Goal: Task Accomplishment & Management: Manage account settings

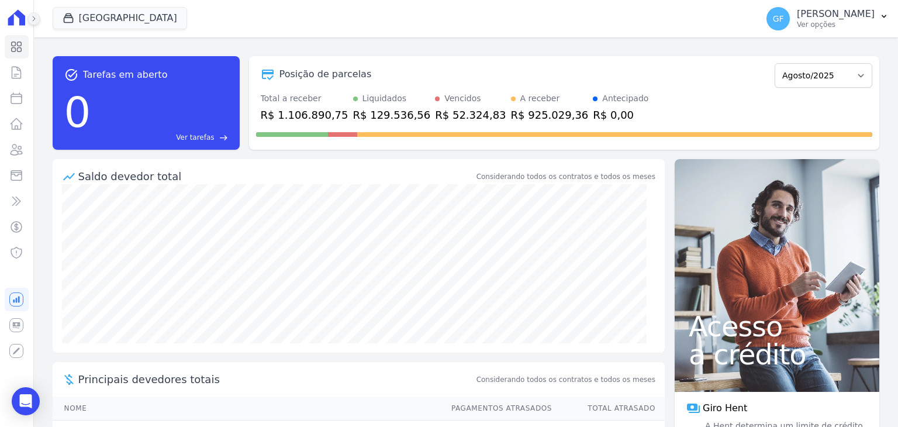
click at [33, 21] on icon at bounding box center [33, 18] width 7 height 7
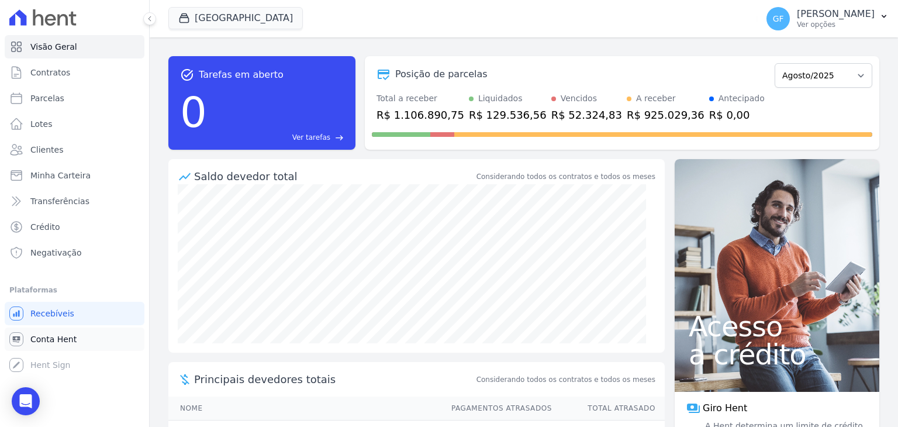
click at [53, 342] on span "Conta Hent" at bounding box center [53, 339] width 46 height 12
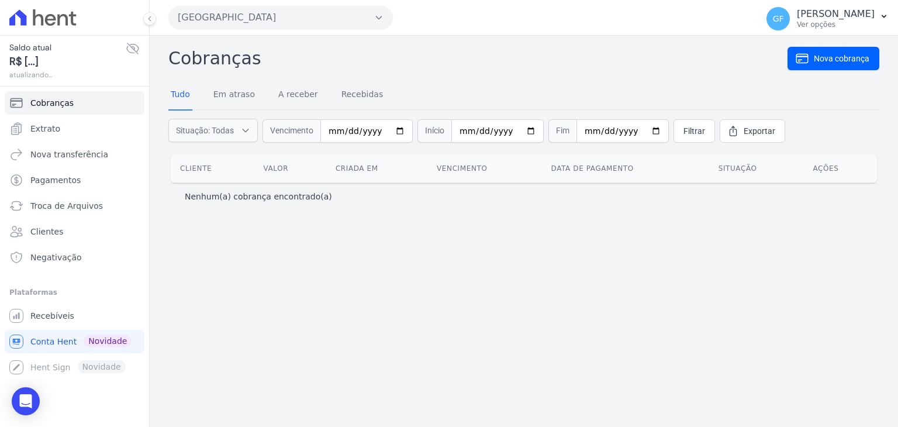
click at [133, 50] on icon at bounding box center [133, 48] width 14 height 14
click at [60, 130] on link "Extrato" at bounding box center [75, 128] width 140 height 23
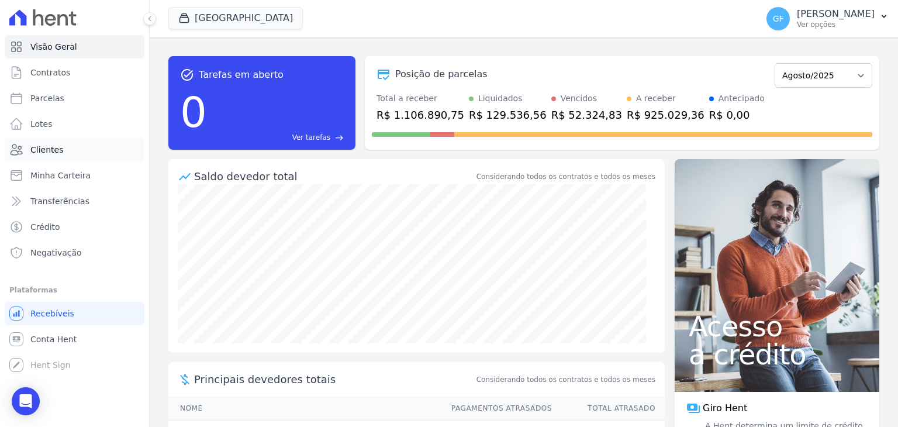
click at [44, 153] on span "Clientes" at bounding box center [46, 150] width 33 height 12
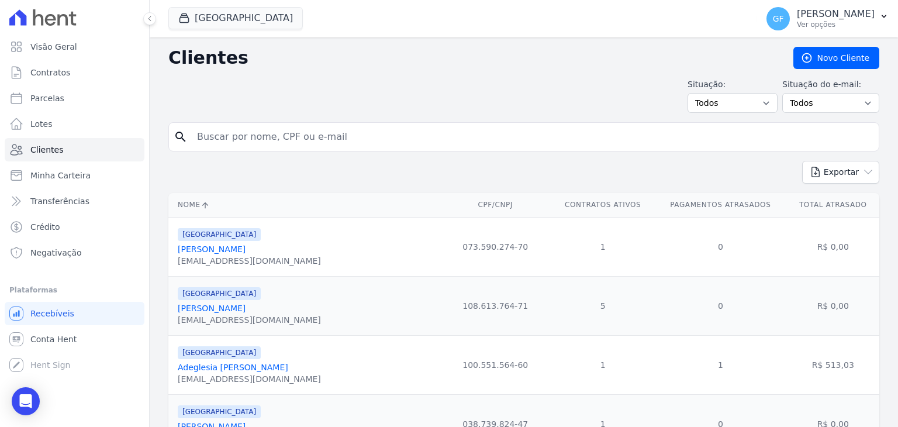
click at [218, 138] on input "search" at bounding box center [532, 136] width 684 height 23
type input "[PERSON_NAME]"
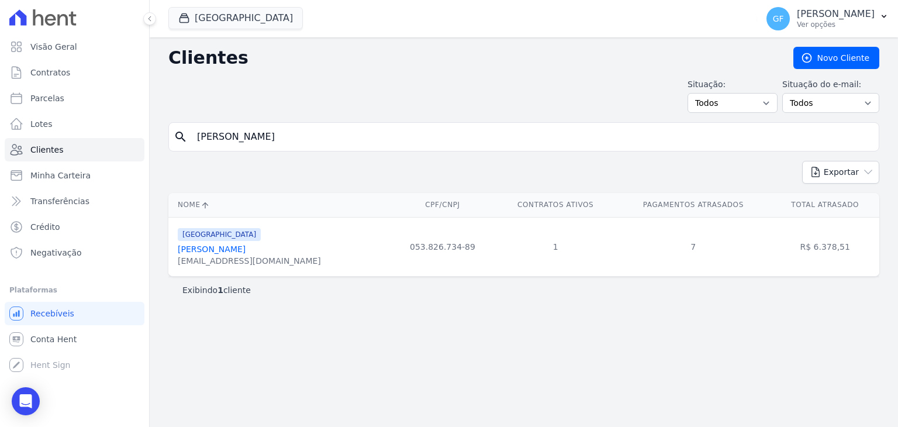
click at [245, 252] on link "[PERSON_NAME]" at bounding box center [212, 248] width 68 height 9
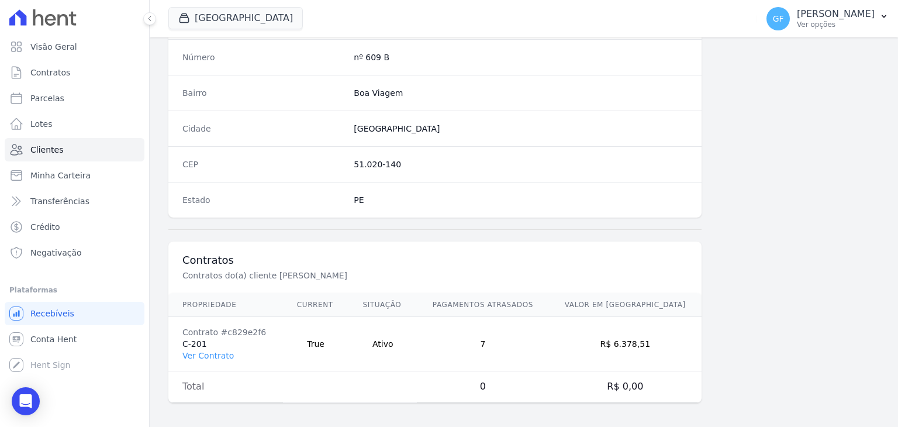
scroll to position [663, 0]
click at [214, 350] on link "Ver Contrato" at bounding box center [207, 354] width 51 height 9
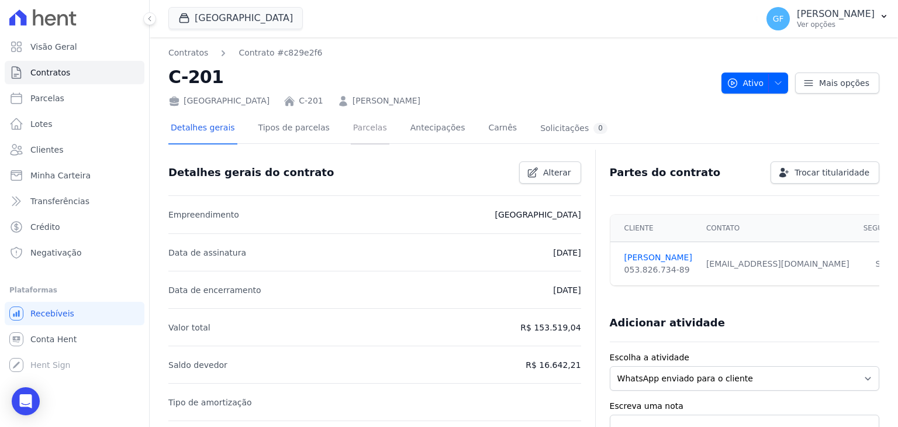
click at [366, 129] on link "Parcelas" at bounding box center [370, 128] width 39 height 31
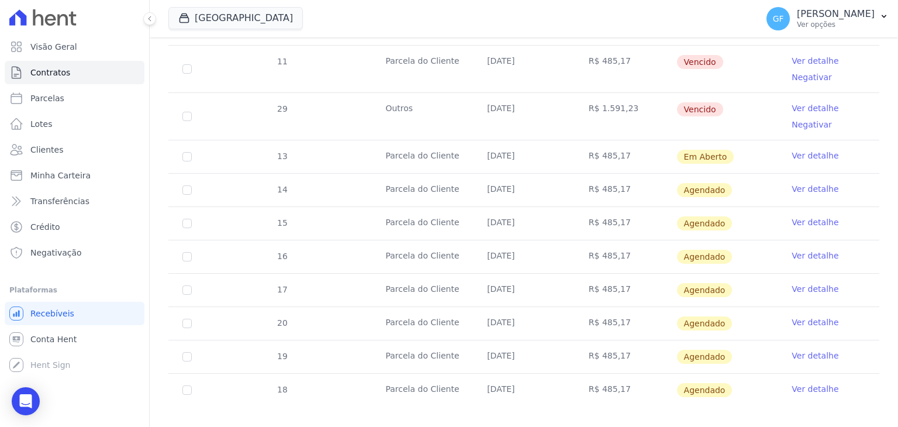
scroll to position [678, 0]
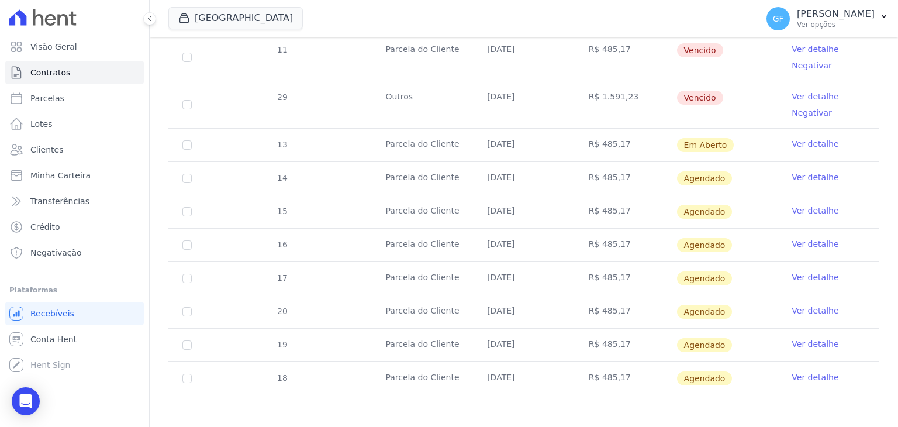
drag, startPoint x: 497, startPoint y: 96, endPoint x: 747, endPoint y: 104, distance: 250.2
click at [747, 104] on tr "29 Outros [DATE] R$ 1.591,23 [GEOGRAPHIC_DATA] Ver detalhe Negativar" at bounding box center [523, 104] width 711 height 47
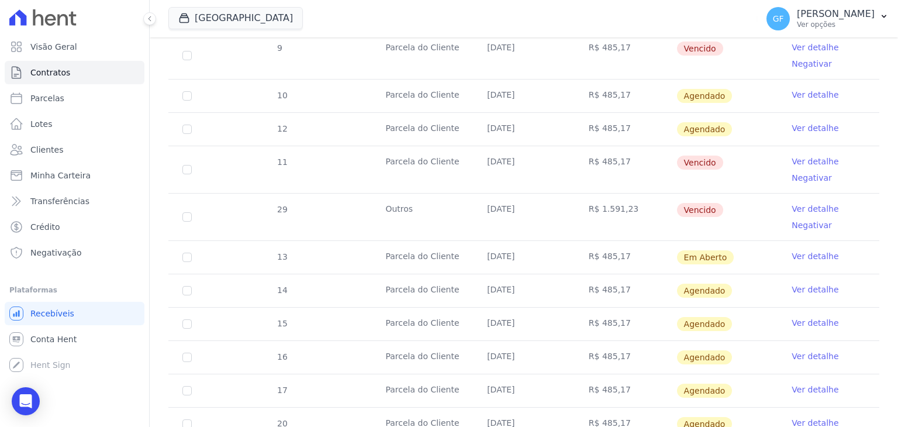
scroll to position [561, 0]
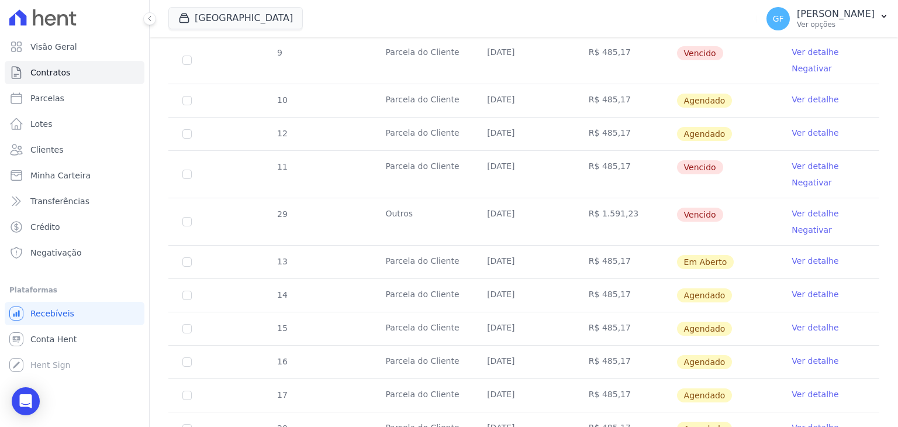
drag, startPoint x: 487, startPoint y: 159, endPoint x: 727, endPoint y: 160, distance: 239.6
click at [727, 160] on tr "11 [GEOGRAPHIC_DATA] [DATE] R$ 485,17 [GEOGRAPHIC_DATA] Ver detalhe Negativar" at bounding box center [523, 173] width 711 height 47
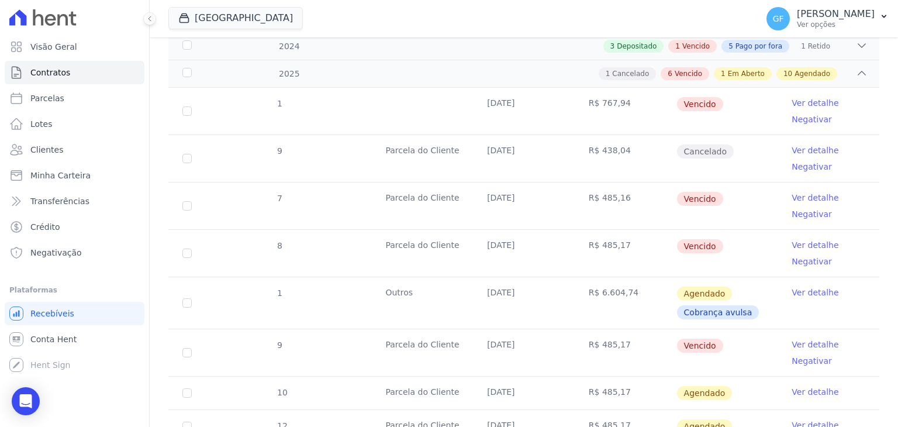
scroll to position [269, 0]
drag, startPoint x: 477, startPoint y: 101, endPoint x: 704, endPoint y: 98, distance: 226.7
click at [704, 98] on tr "1 [DATE] R$ 767,94 [GEOGRAPHIC_DATA] Ver detalhe Negativar" at bounding box center [523, 111] width 711 height 47
drag, startPoint x: 692, startPoint y: 114, endPoint x: 698, endPoint y: 115, distance: 6.0
click at [692, 115] on td "Vencido" at bounding box center [727, 111] width 102 height 47
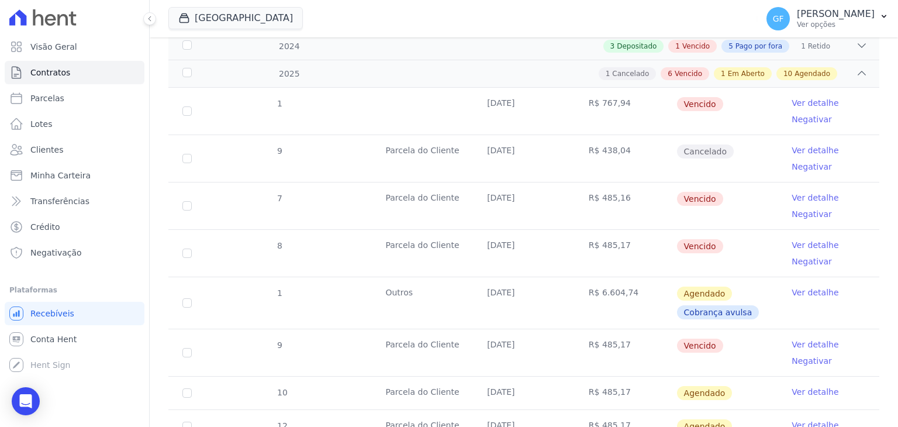
click at [791, 99] on link "Ver detalhe" at bounding box center [814, 103] width 47 height 12
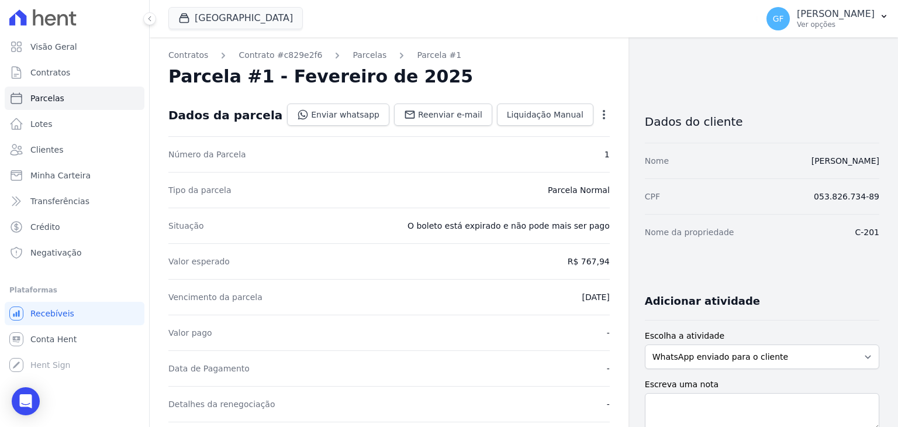
click at [598, 112] on icon "button" at bounding box center [604, 115] width 12 height 12
click at [540, 110] on span "Liquidação Manual" at bounding box center [545, 115] width 77 height 12
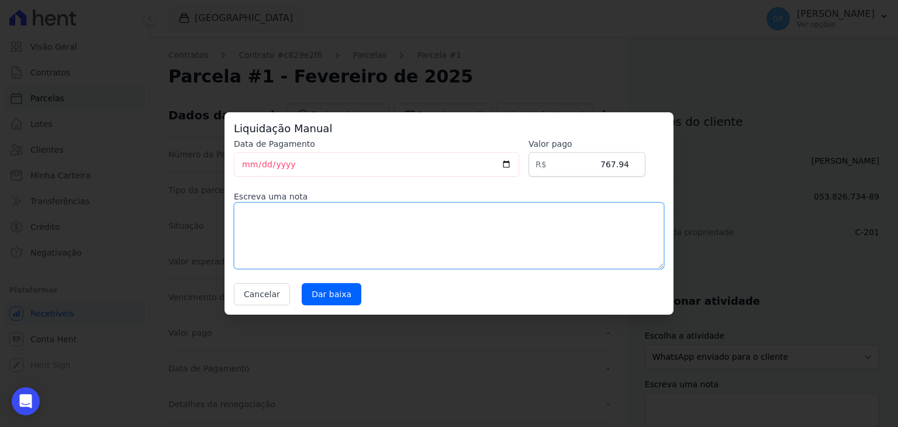
click at [373, 254] on textarea at bounding box center [449, 235] width 430 height 67
type textarea "acordo [DATE]"
click at [243, 171] on input "[DATE]" at bounding box center [376, 164] width 285 height 25
type input "[DATE]"
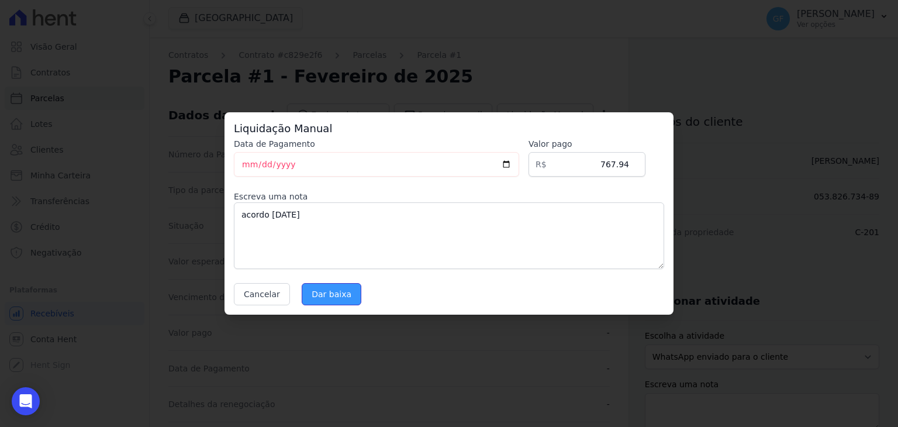
click at [327, 295] on input "Dar baixa" at bounding box center [332, 294] width 60 height 22
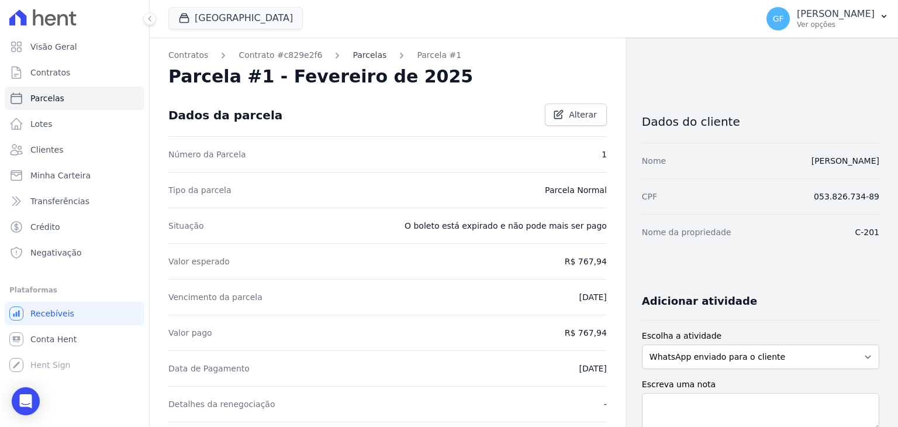
click at [360, 54] on link "Parcelas" at bounding box center [369, 55] width 34 height 12
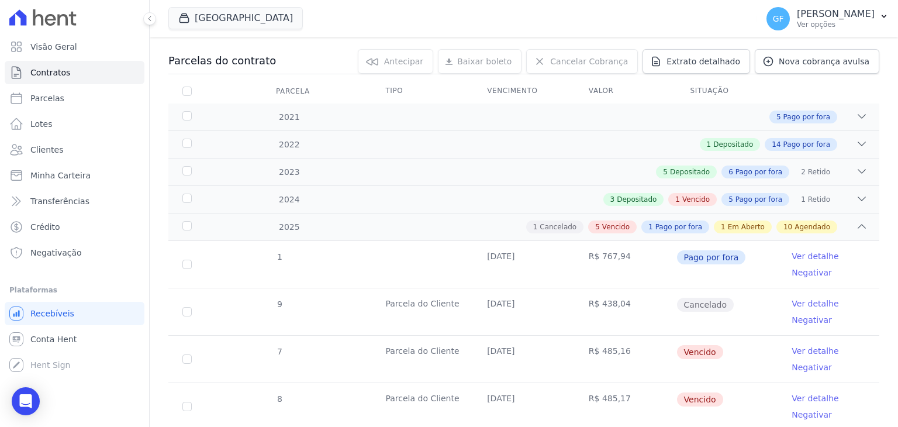
scroll to position [175, 0]
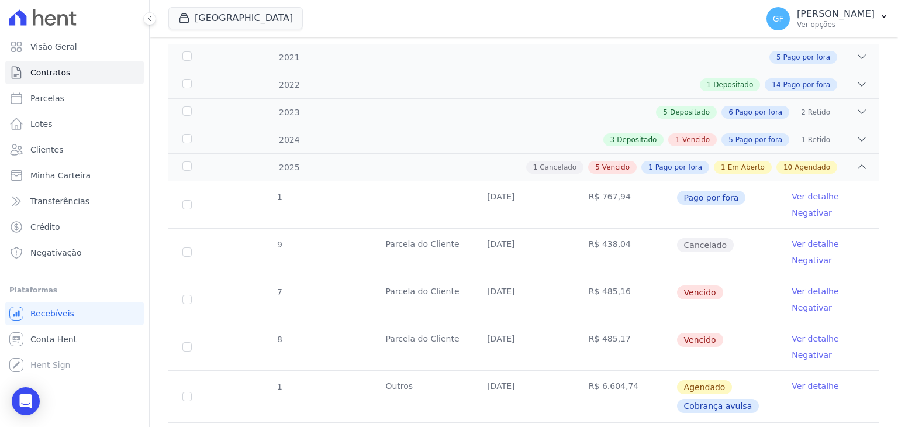
drag, startPoint x: 487, startPoint y: 297, endPoint x: 694, endPoint y: 300, distance: 207.4
click at [694, 300] on tr "7 [GEOGRAPHIC_DATA] [DATE] R$ 485,16 [GEOGRAPHIC_DATA] Ver detalhe Negativar" at bounding box center [523, 298] width 711 height 47
click at [730, 276] on td "Vencido" at bounding box center [727, 299] width 102 height 47
click at [791, 288] on link "Ver detalhe" at bounding box center [814, 291] width 47 height 12
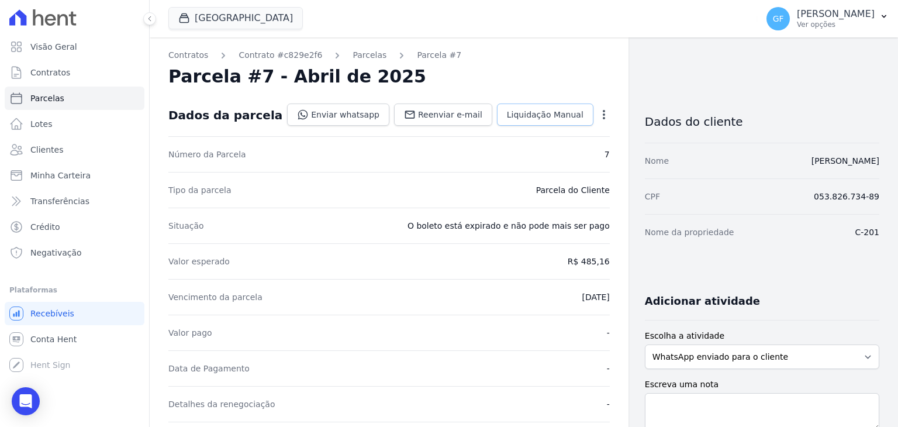
click at [545, 115] on span "Liquidação Manual" at bounding box center [545, 115] width 77 height 12
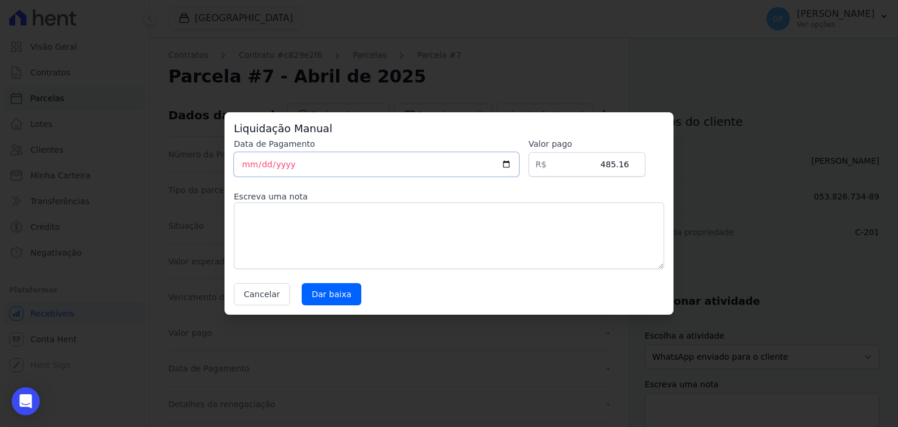
click at [245, 162] on input "[DATE]" at bounding box center [376, 164] width 285 height 25
type input "[DATE]"
click at [321, 295] on input "Dar baixa" at bounding box center [332, 294] width 60 height 22
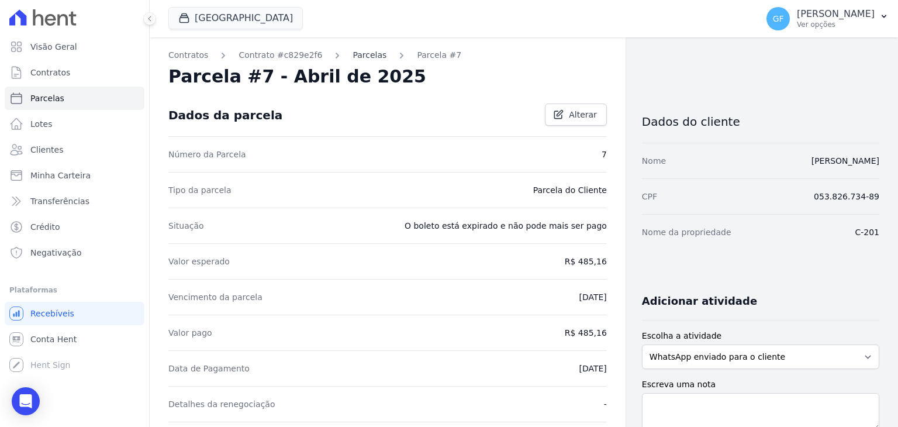
click at [352, 57] on link "Parcelas" at bounding box center [369, 55] width 34 height 12
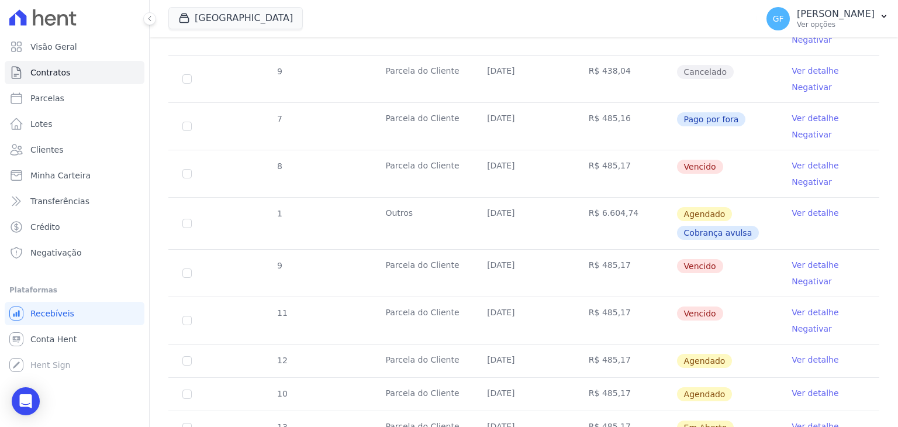
scroll to position [351, 0]
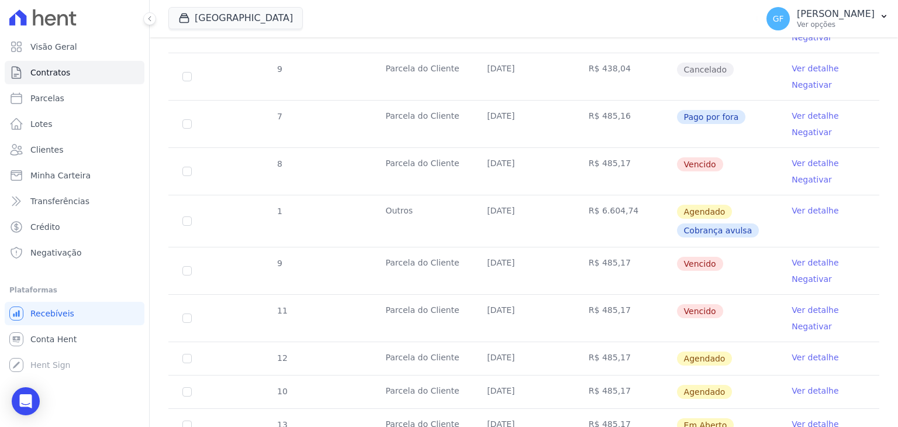
drag, startPoint x: 483, startPoint y: 164, endPoint x: 614, endPoint y: 166, distance: 130.3
click at [614, 166] on tr "8 [GEOGRAPHIC_DATA] [DATE] R$ 485,17 [GEOGRAPHIC_DATA] Ver detalhe Negativar" at bounding box center [523, 170] width 711 height 47
click at [734, 168] on td "Vencido" at bounding box center [727, 171] width 102 height 47
click at [794, 164] on link "Ver detalhe" at bounding box center [814, 163] width 47 height 12
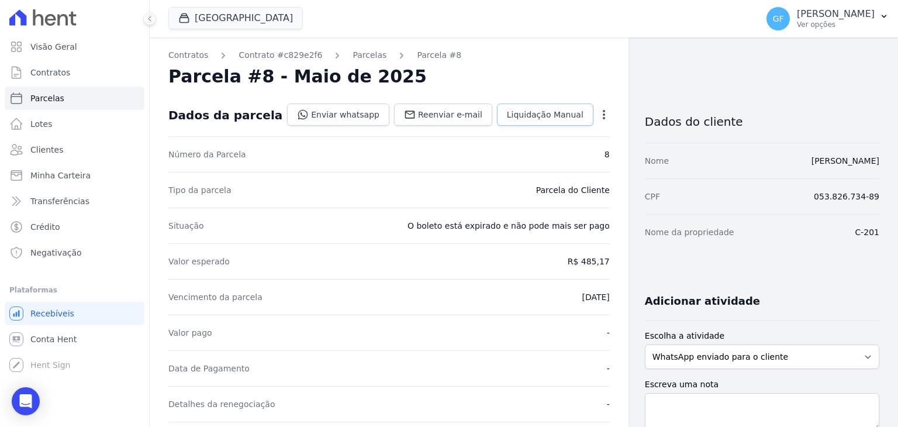
click at [542, 124] on link "Liquidação Manual" at bounding box center [545, 114] width 96 height 22
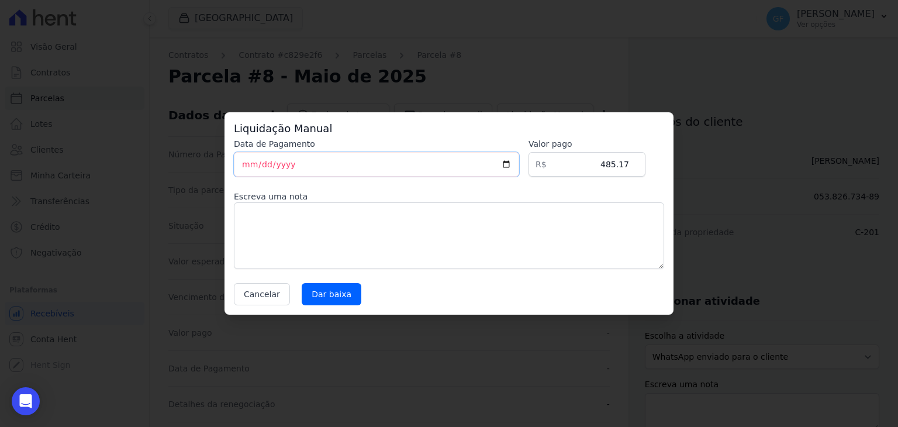
click at [244, 163] on input "[DATE]" at bounding box center [376, 164] width 285 height 25
type input "[DATE]"
click at [312, 295] on input "Dar baixa" at bounding box center [332, 294] width 60 height 22
click at [347, 57] on div "Liquidação Manual Data de Pagamento [DATE] [GEOGRAPHIC_DATA] R$ 485.17 Escreva …" at bounding box center [449, 213] width 898 height 427
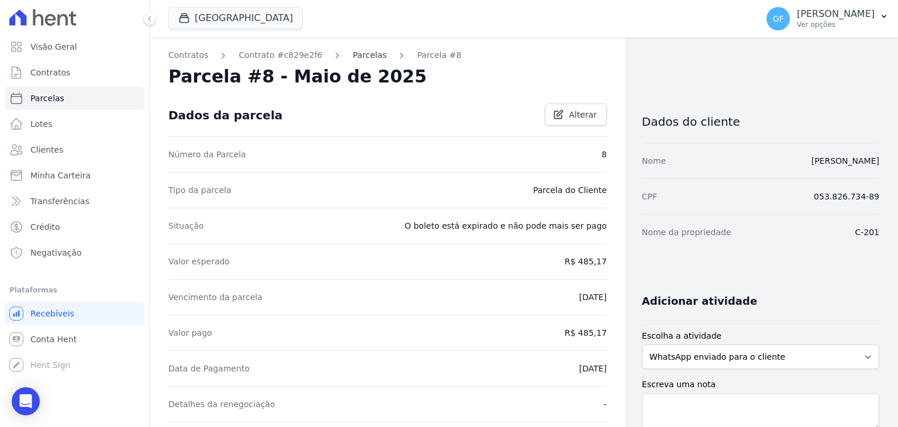
click at [352, 56] on link "Parcelas" at bounding box center [369, 55] width 34 height 12
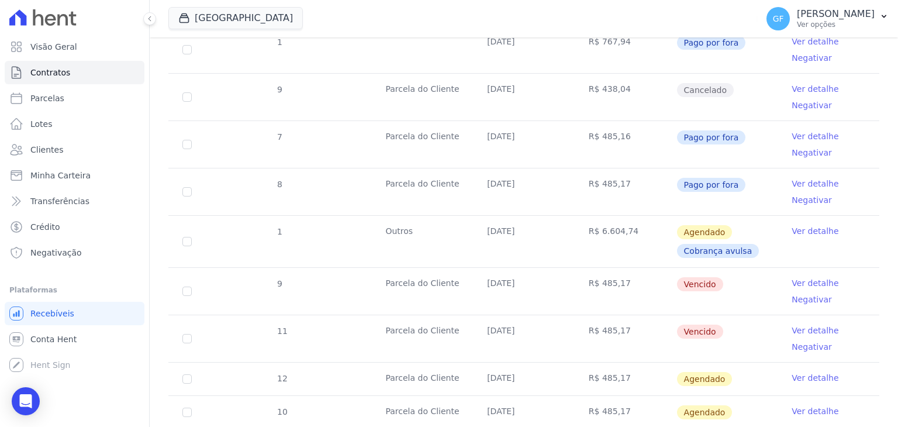
scroll to position [351, 0]
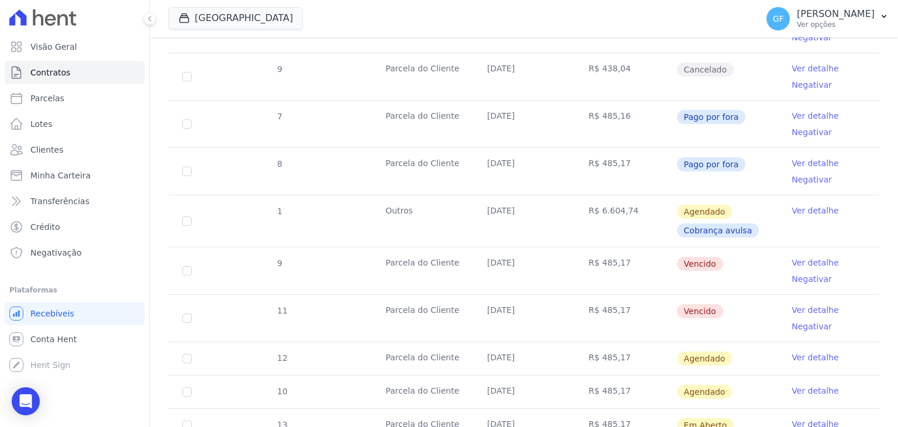
drag, startPoint x: 583, startPoint y: 261, endPoint x: 624, endPoint y: 262, distance: 41.5
click at [624, 262] on tr "9 [GEOGRAPHIC_DATA] [DATE] R$ 485,17 [GEOGRAPHIC_DATA] Ver detalhe Negativar" at bounding box center [523, 270] width 711 height 47
click at [795, 265] on link "Ver detalhe" at bounding box center [814, 263] width 47 height 12
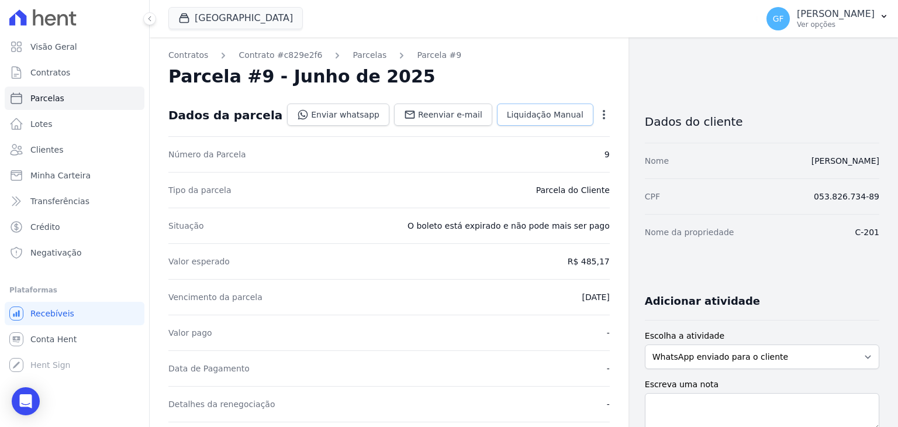
click at [549, 121] on link "Liquidação Manual" at bounding box center [545, 114] width 96 height 22
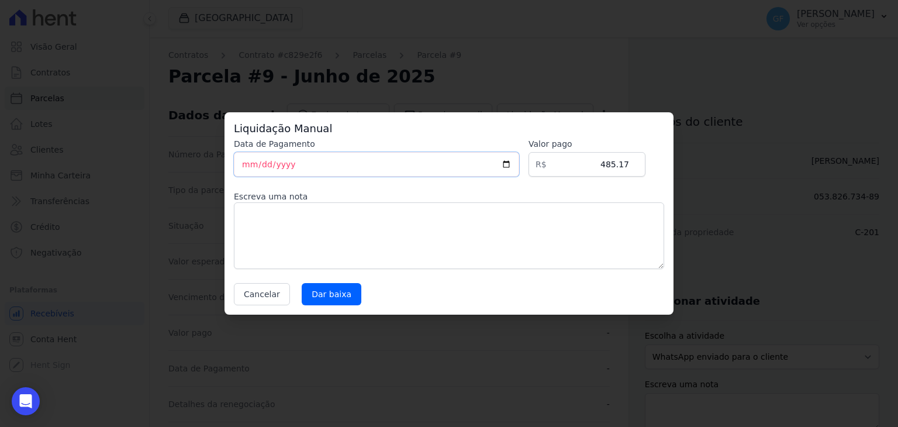
click at [248, 166] on input "[DATE]" at bounding box center [376, 164] width 285 height 25
type input "[DATE]"
click at [331, 286] on input "Dar baixa" at bounding box center [332, 294] width 60 height 22
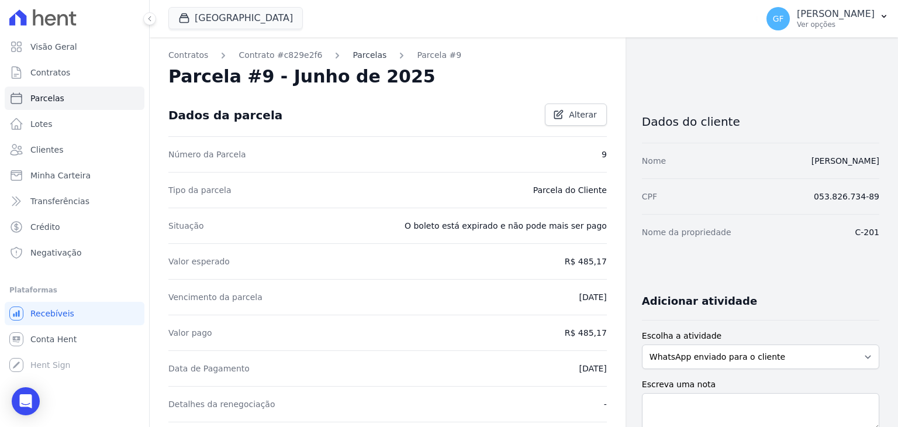
click at [352, 56] on link "Parcelas" at bounding box center [369, 55] width 34 height 12
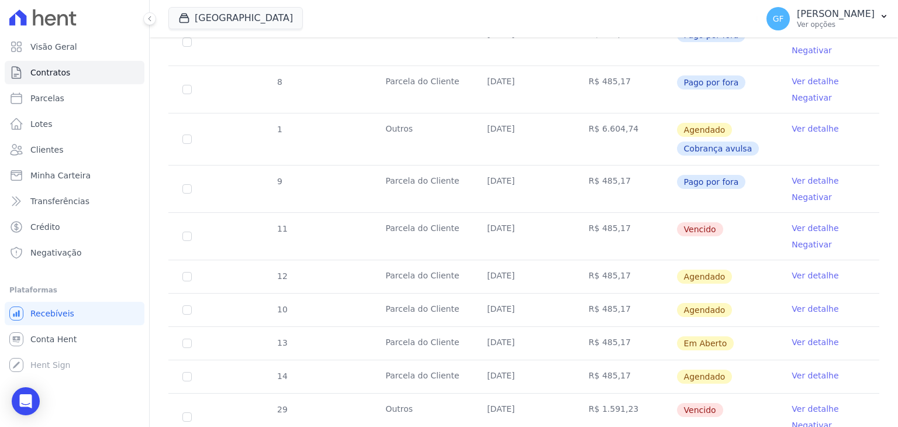
scroll to position [526, 0]
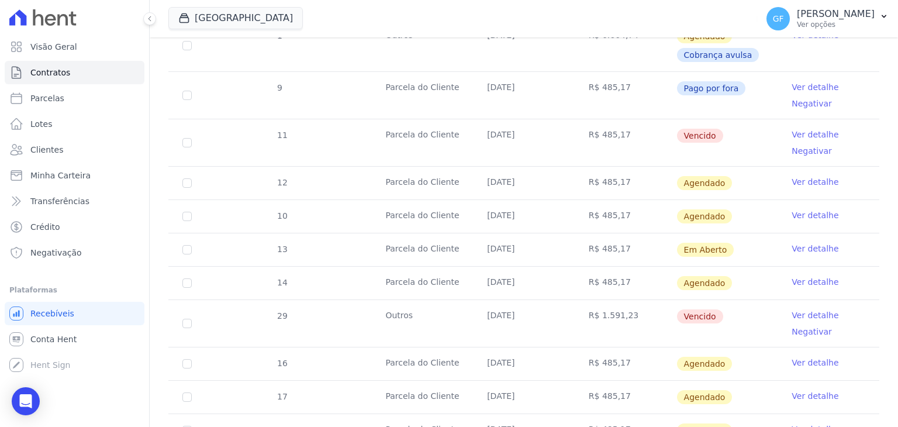
drag, startPoint x: 479, startPoint y: 133, endPoint x: 740, endPoint y: 136, distance: 261.2
click at [740, 136] on tr "11 [GEOGRAPHIC_DATA] [DATE] R$ 485,17 [GEOGRAPHIC_DATA] Ver detalhe Negativar" at bounding box center [523, 142] width 711 height 47
click at [794, 131] on link "Ver detalhe" at bounding box center [814, 135] width 47 height 12
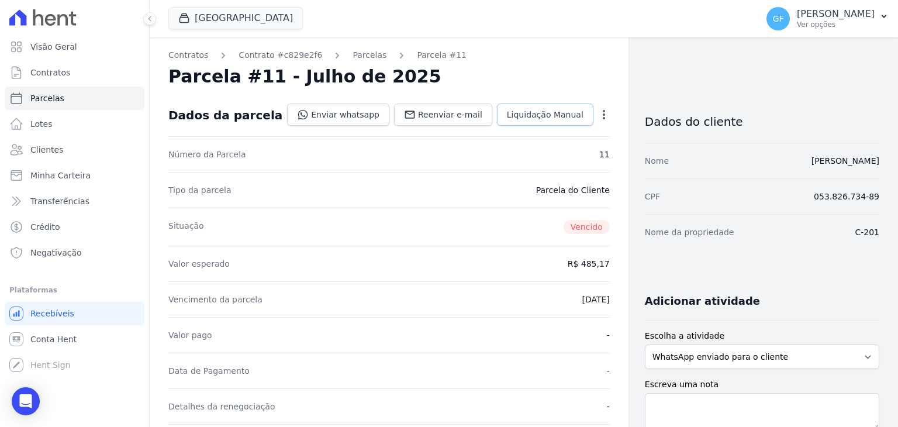
click at [565, 110] on span "Liquidação Manual" at bounding box center [545, 115] width 77 height 12
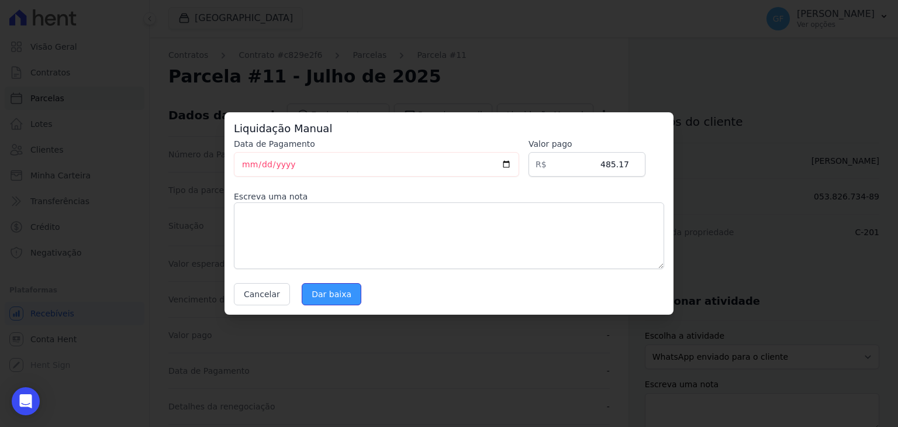
click at [322, 296] on input "Dar baixa" at bounding box center [332, 294] width 60 height 22
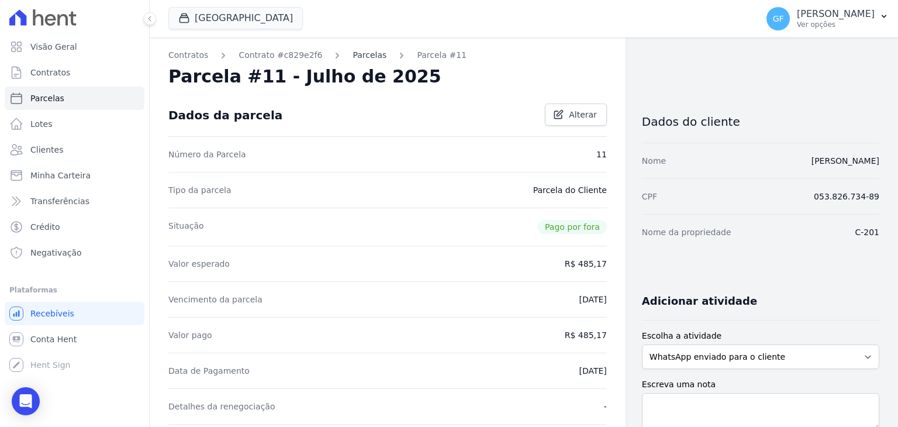
click at [352, 55] on link "Parcelas" at bounding box center [369, 55] width 34 height 12
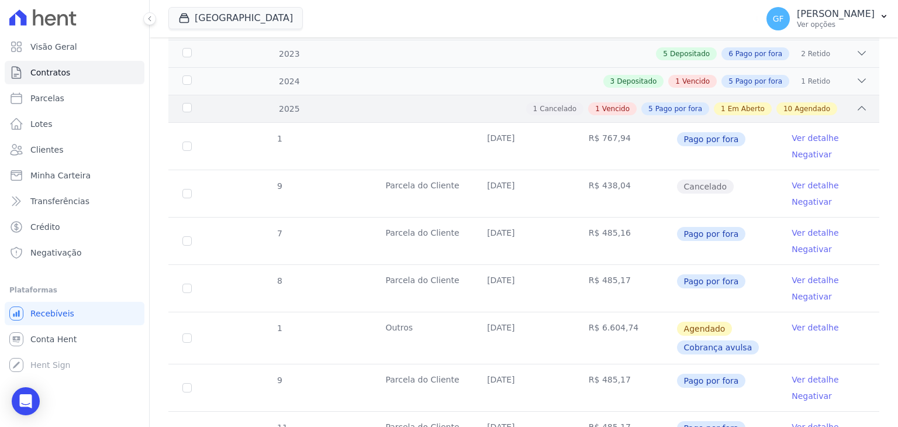
scroll to position [117, 0]
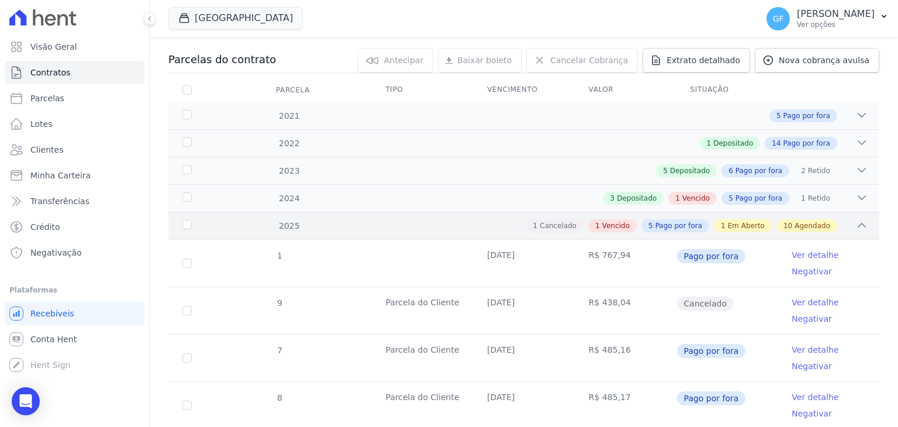
click at [438, 224] on div "1 Cancelado 1 Vencido 5 Pago por fora 1 Em Aberto 10 Agendado" at bounding box center [559, 225] width 618 height 13
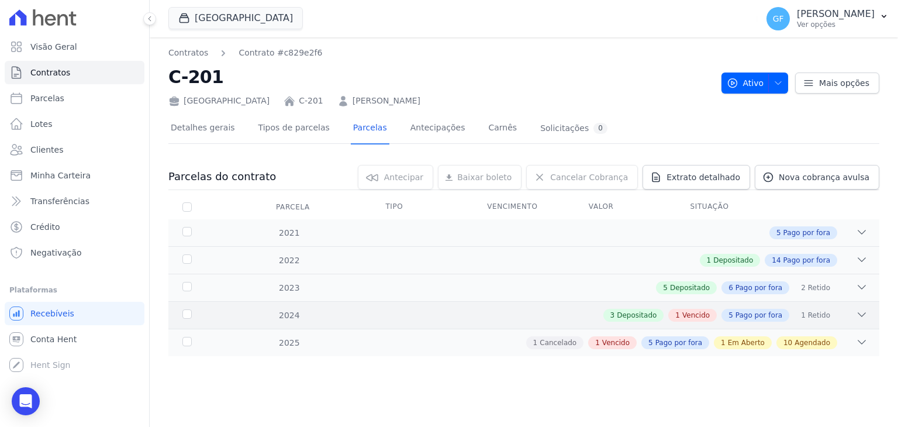
click at [497, 314] on div "3 Depositado 1 Vencido 5 Pago por fora 1 Retido" at bounding box center [559, 315] width 618 height 13
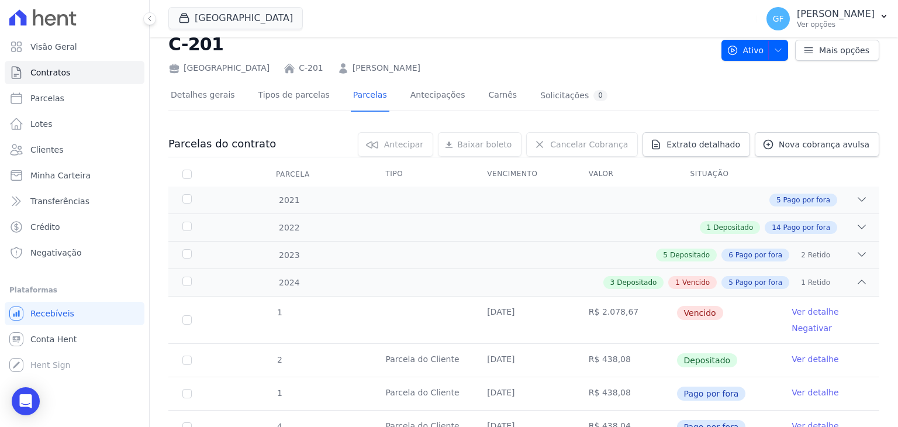
scroll to position [58, 0]
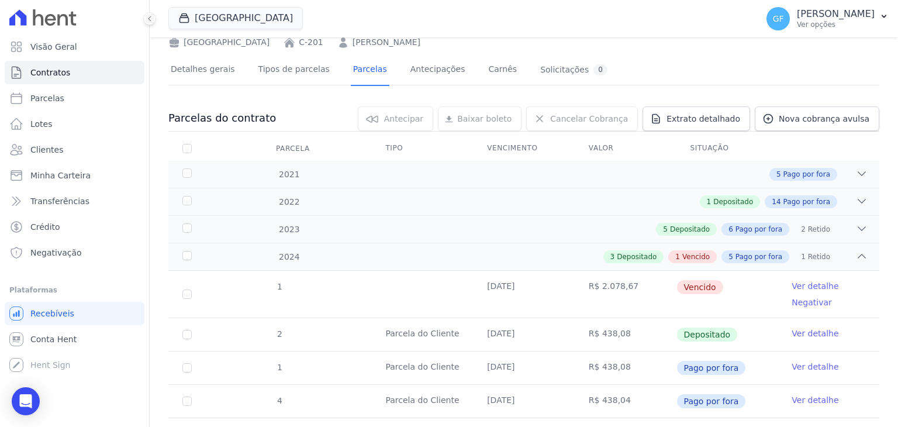
drag, startPoint x: 480, startPoint y: 285, endPoint x: 737, endPoint y: 286, distance: 257.7
click at [737, 286] on tr "1 [DATE] R$ 2.078,67 [GEOGRAPHIC_DATA] Ver detalhe Negativar" at bounding box center [523, 294] width 711 height 47
click at [36, 122] on span "Lotes" at bounding box center [41, 124] width 22 height 12
click at [47, 89] on link "Parcelas" at bounding box center [75, 97] width 140 height 23
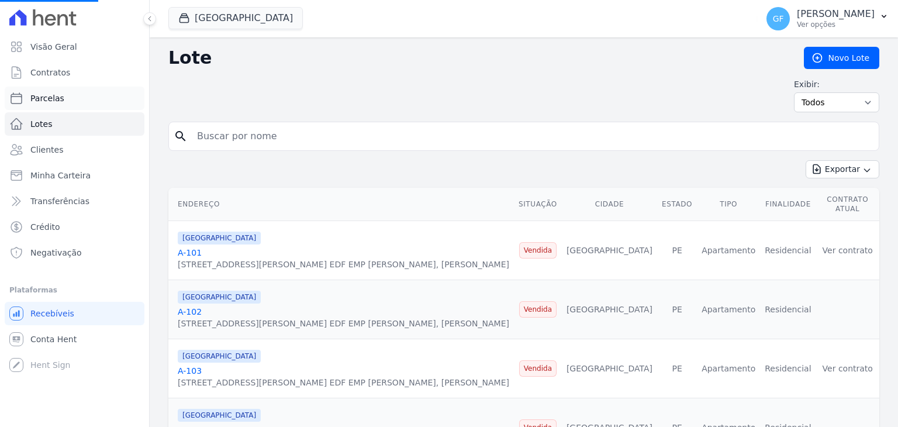
click at [47, 93] on span "Parcelas" at bounding box center [47, 98] width 34 height 12
select select
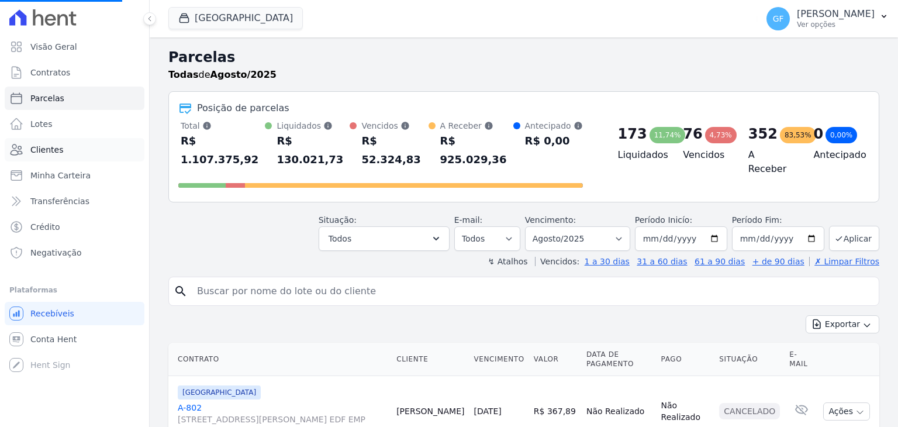
click at [50, 150] on span "Clientes" at bounding box center [46, 150] width 33 height 12
select select
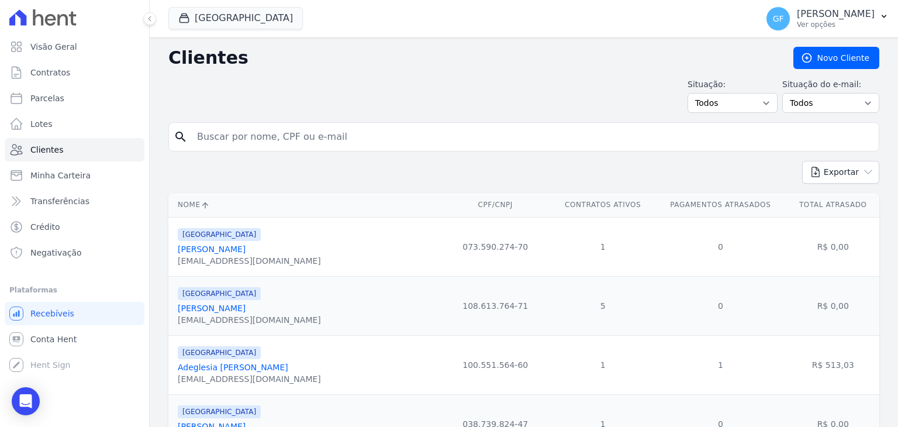
click at [224, 137] on input "search" at bounding box center [532, 136] width 684 height 23
type input "[PERSON_NAME]"
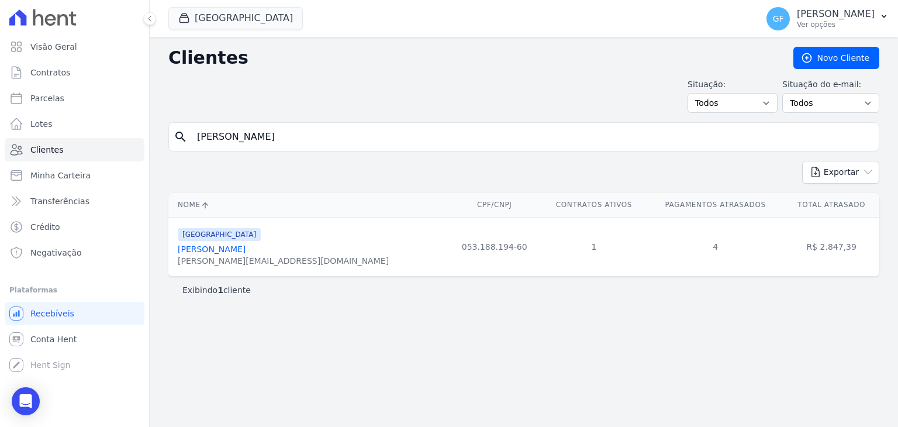
click at [235, 248] on link "[PERSON_NAME]" at bounding box center [212, 248] width 68 height 9
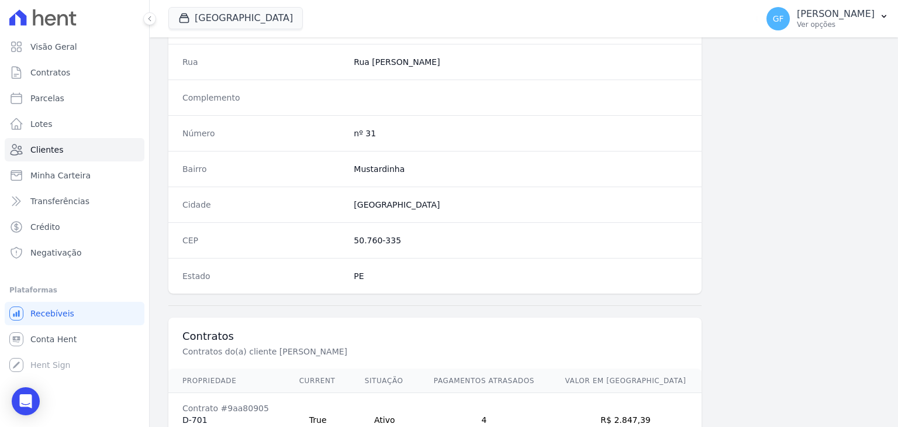
scroll to position [663, 0]
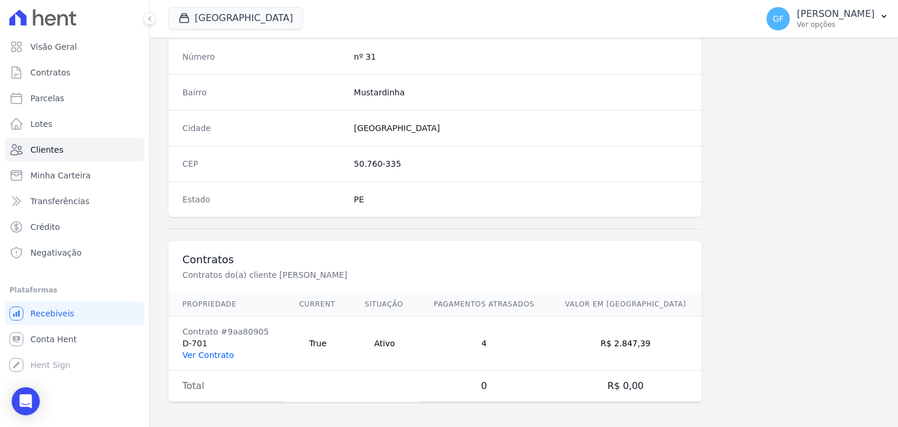
click at [205, 350] on link "Ver Contrato" at bounding box center [207, 354] width 51 height 9
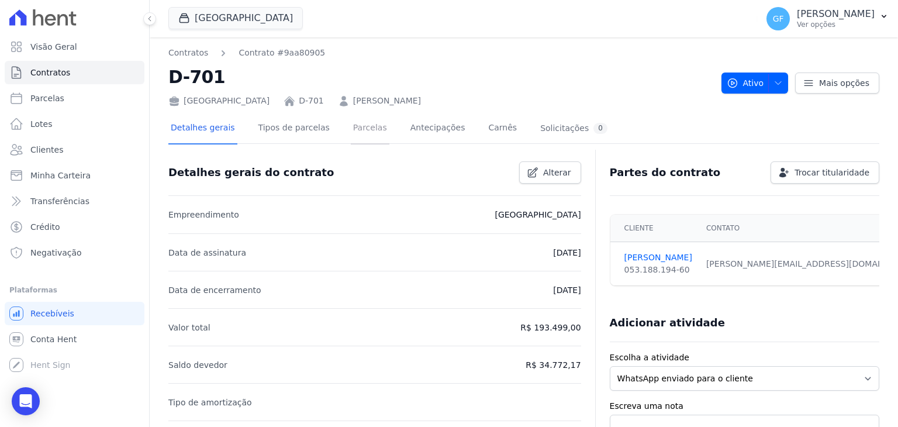
click at [352, 131] on link "Parcelas" at bounding box center [370, 128] width 39 height 31
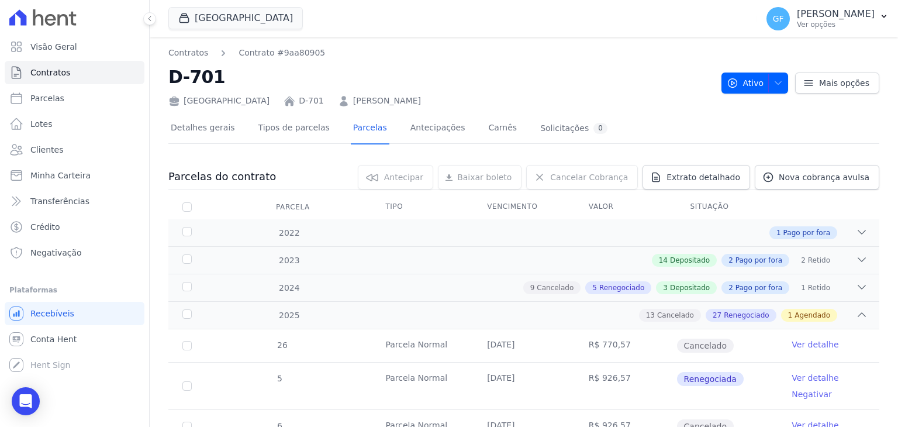
click at [620, 75] on h2 "D-701" at bounding box center [439, 77] width 543 height 26
click at [37, 11] on icon at bounding box center [42, 17] width 67 height 16
click at [12, 46] on icon at bounding box center [16, 47] width 14 height 14
